Goal: Book appointment/travel/reservation

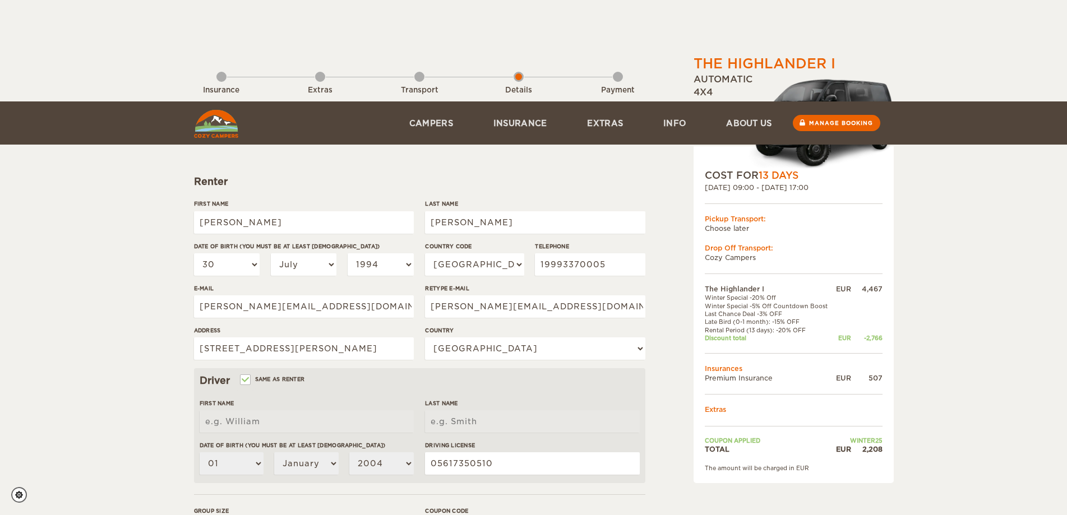
select select "30"
select select "07"
select select "1994"
select select "55"
select select "29"
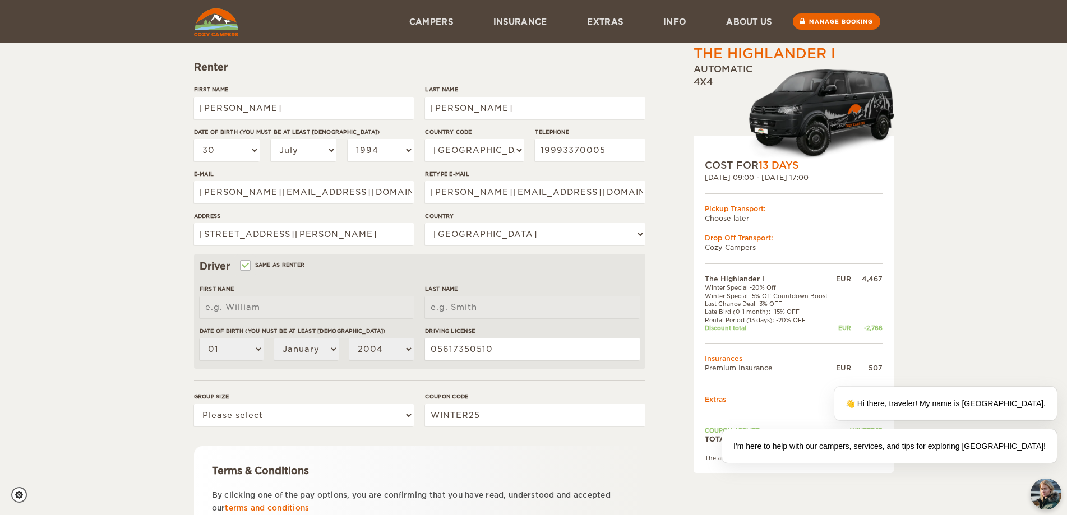
scroll to position [102, 0]
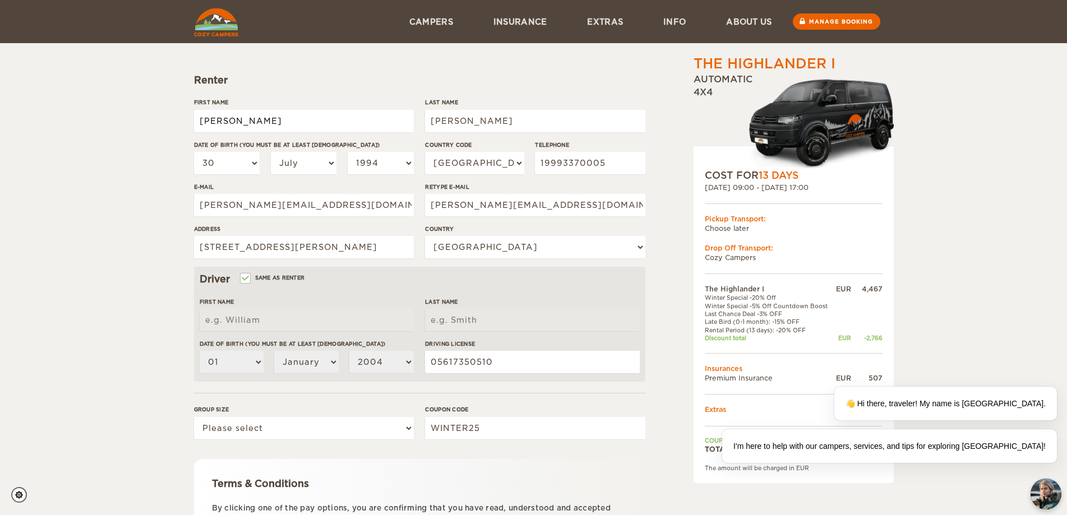
click at [245, 123] on input "[PERSON_NAME]" at bounding box center [304, 121] width 220 height 22
type input "[PERSON_NAME]"
click at [248, 283] on div "Driver Same as renter" at bounding box center [420, 279] width 440 height 13
click at [247, 278] on input "Same as renter" at bounding box center [244, 279] width 7 height 7
checkbox input "false"
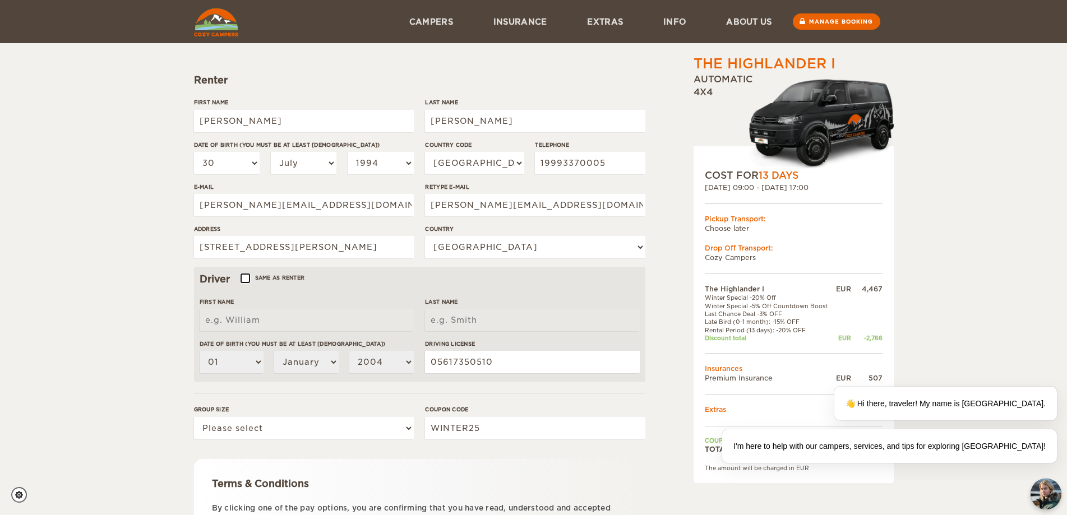
select select
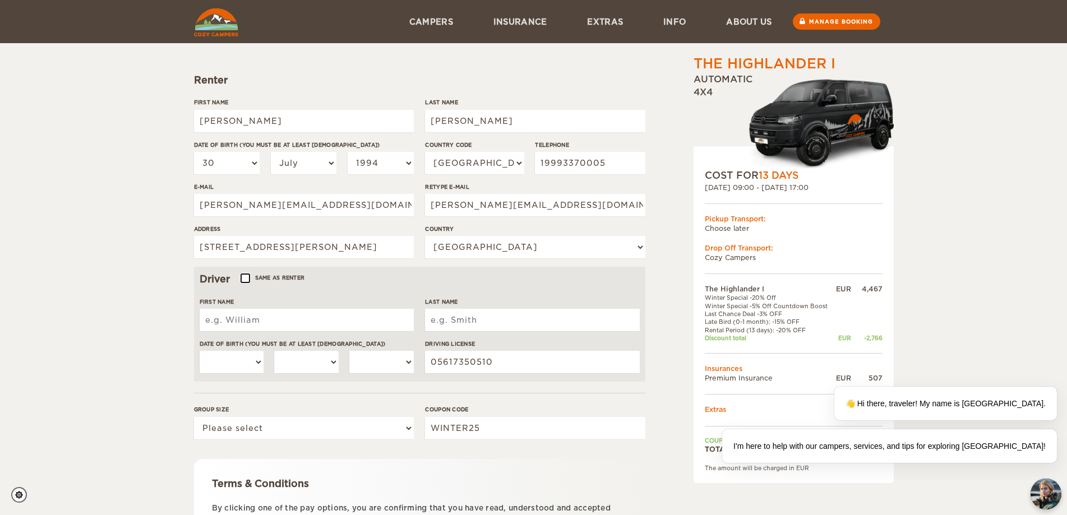
click at [247, 278] on input "Same as renter" at bounding box center [244, 279] width 7 height 7
checkbox input "true"
type input "[PERSON_NAME]"
select select "30"
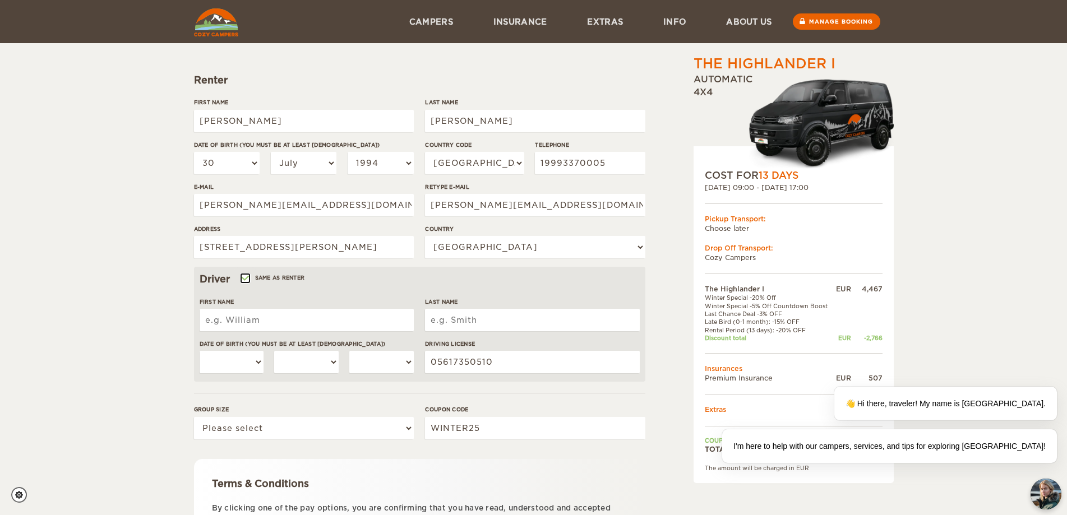
select select "07"
select select "1994"
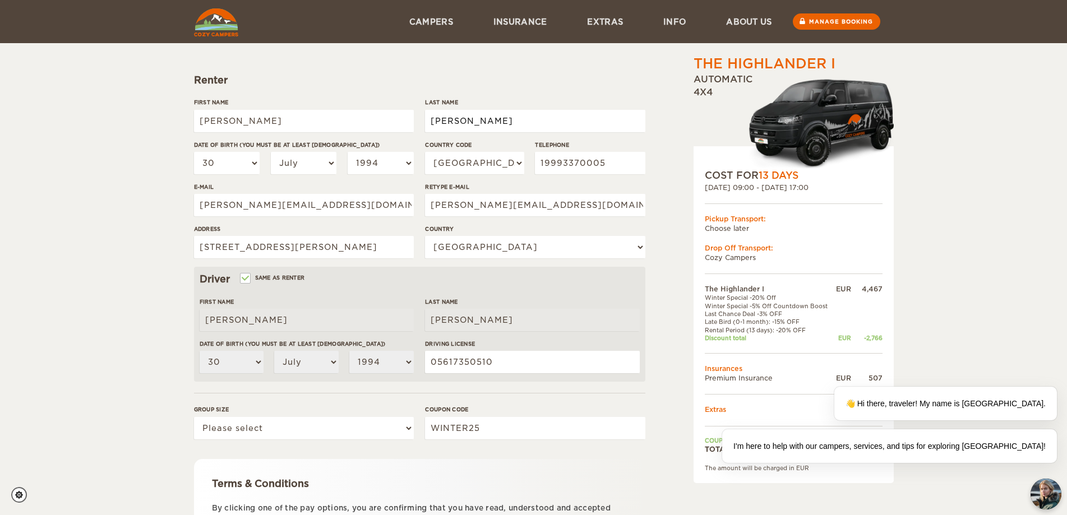
click at [458, 119] on input "[PERSON_NAME]" at bounding box center [535, 121] width 220 height 22
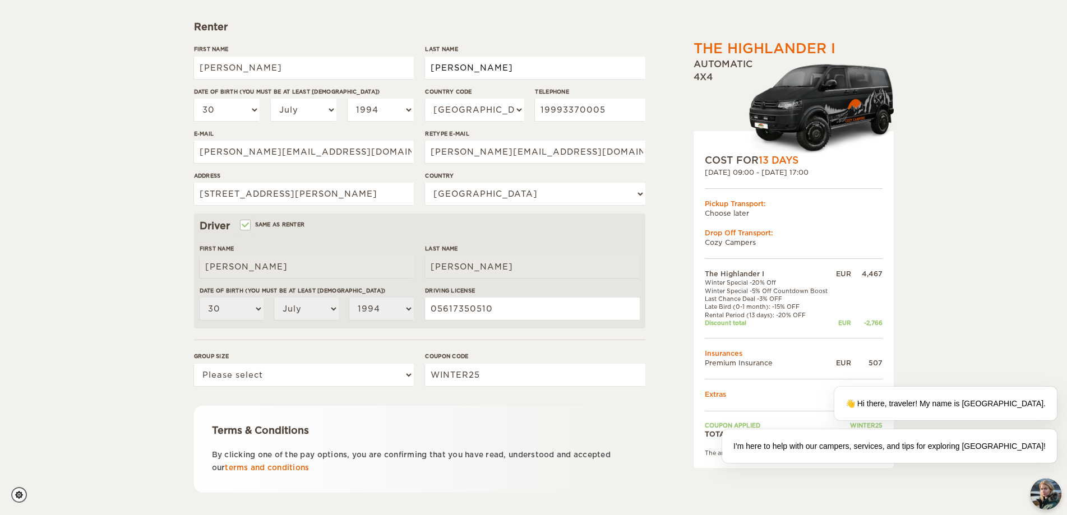
scroll to position [214, 0]
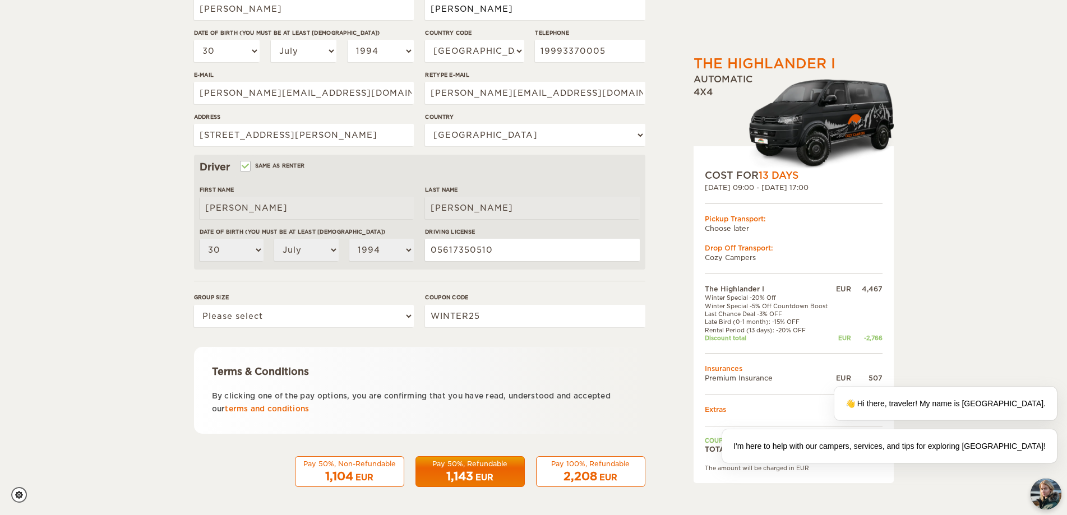
type input "[PERSON_NAME]"
click at [360, 324] on select "Please select 1 2" at bounding box center [304, 316] width 220 height 22
select select "2"
click at [194, 305] on select "Please select 1 2" at bounding box center [304, 316] width 220 height 22
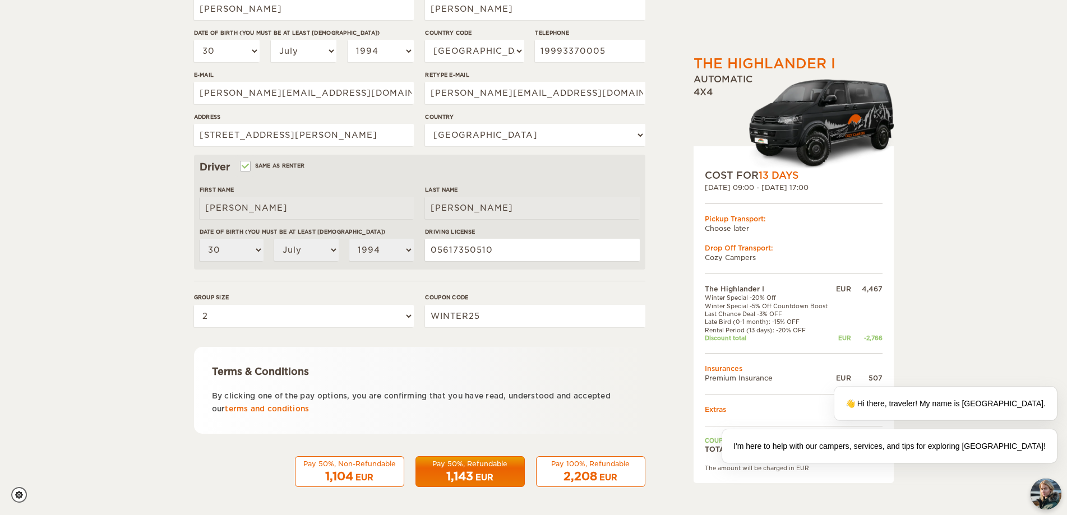
click at [604, 477] on div "EUR" at bounding box center [609, 477] width 18 height 11
click at [1058, 382] on div "✕" at bounding box center [1059, 385] width 12 height 12
